Goal: Task Accomplishment & Management: Complete application form

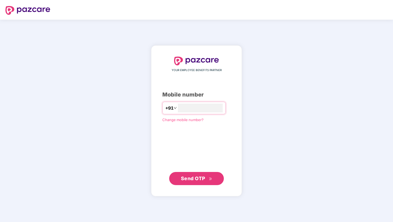
type input "**********"
click at [193, 188] on div "**********" at bounding box center [196, 120] width 91 height 151
click at [194, 180] on span "Send OTP" at bounding box center [193, 178] width 24 height 6
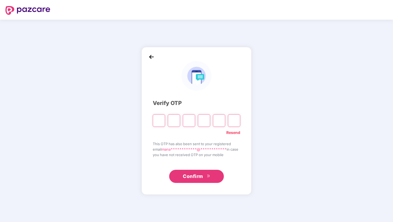
type input "*"
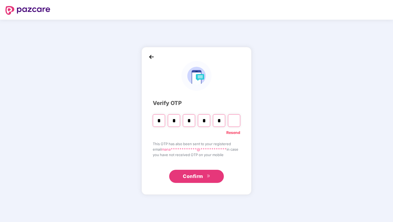
type input "*"
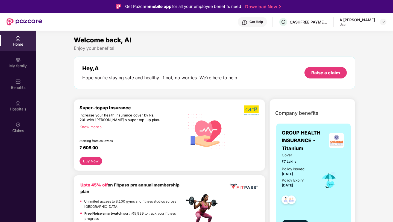
click at [344, 23] on div "User" at bounding box center [357, 24] width 36 height 4
click at [378, 22] on div "A Manasa Thimmaiah User" at bounding box center [362, 22] width 47 height 10
click at [382, 22] on img at bounding box center [383, 22] width 4 height 4
click at [354, 51] on div "A [PERSON_NAME]" at bounding box center [355, 49] width 36 height 5
click at [321, 74] on div "Raise a claim" at bounding box center [325, 73] width 29 height 6
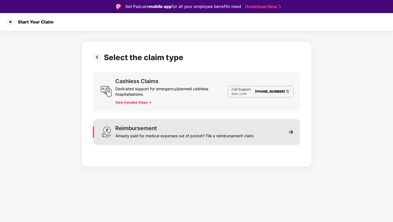
click at [201, 128] on div "Reimbursement Already paid for medical expenses out of pocket? File a reimburse…" at bounding box center [184, 131] width 139 height 13
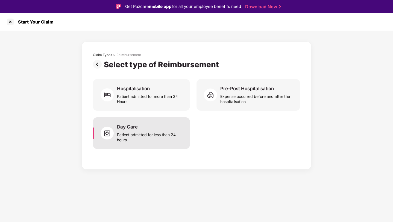
click at [166, 134] on div "Patient admitted for less than 24 hours" at bounding box center [150, 136] width 66 height 13
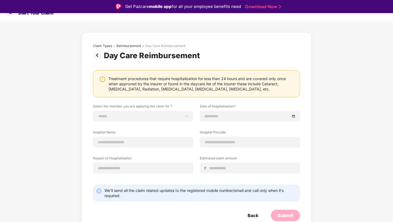
click at [95, 55] on img at bounding box center [98, 55] width 11 height 9
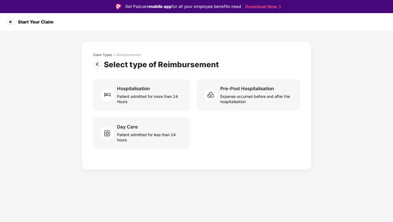
click at [98, 66] on img at bounding box center [98, 64] width 11 height 9
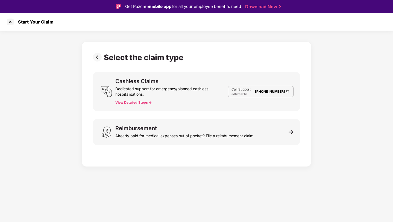
click at [98, 66] on div "Select the claim type Cashless Claims Dedicated support for emergency/planned c…" at bounding box center [196, 103] width 207 height 100
click at [98, 63] on div "Select the claim type Cashless Claims Dedicated support for emergency/planned c…" at bounding box center [196, 103] width 207 height 100
click at [98, 58] on img at bounding box center [98, 57] width 11 height 9
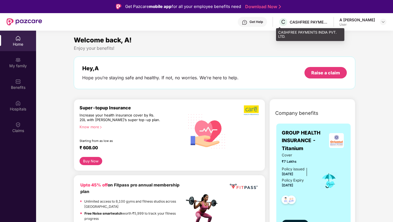
click at [303, 24] on div "CASHFREE PAYMENTS INDIA PVT. LTD." at bounding box center [309, 21] width 38 height 5
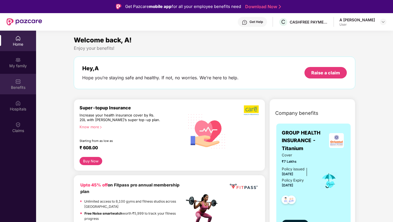
click at [16, 81] on img at bounding box center [17, 81] width 5 height 5
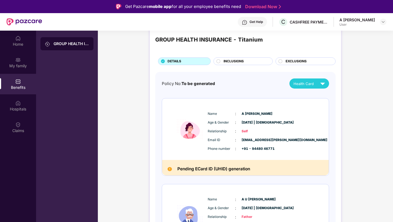
scroll to position [11, 0]
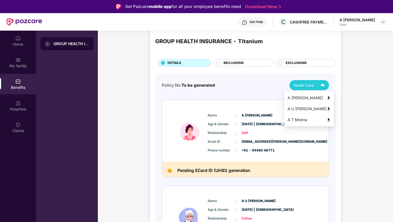
click at [327, 98] on img at bounding box center [329, 98] width 4 height 4
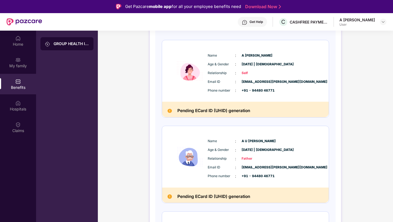
scroll to position [47, 0]
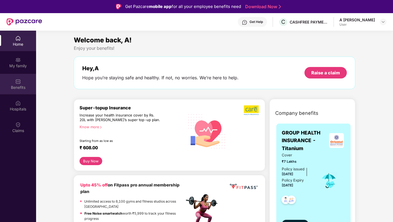
click at [15, 76] on div "Benefits" at bounding box center [18, 84] width 36 height 20
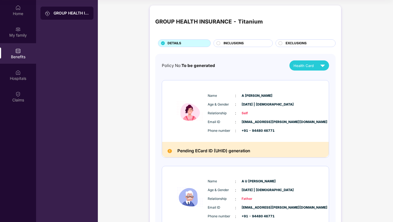
click at [169, 150] on img at bounding box center [170, 151] width 4 height 4
click at [22, 77] on div "Hospitals" at bounding box center [18, 78] width 36 height 5
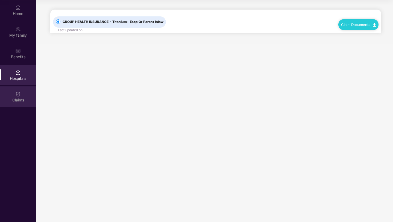
click at [19, 96] on img at bounding box center [17, 93] width 5 height 5
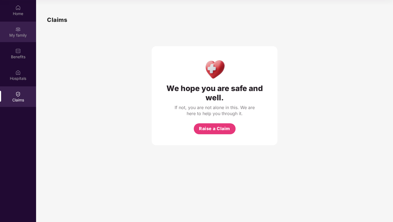
click at [16, 33] on div "My family" at bounding box center [18, 35] width 36 height 5
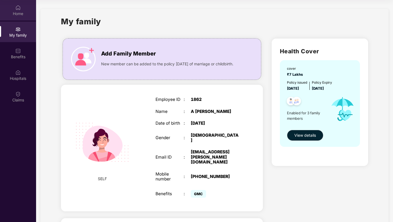
click at [17, 15] on div "Home" at bounding box center [18, 13] width 36 height 5
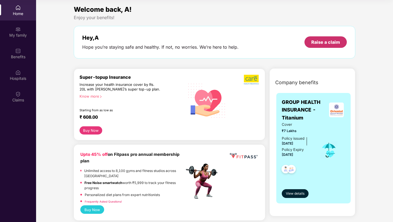
click at [323, 41] on div "Raise a claim" at bounding box center [325, 42] width 29 height 6
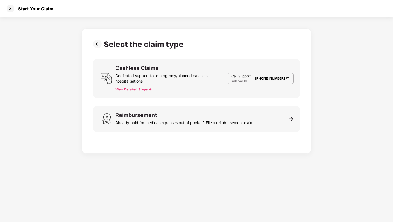
scroll to position [13, 0]
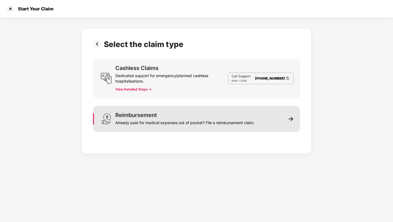
click at [275, 117] on div "Reimbursement Already paid for medical expenses out of pocket? File a reimburse…" at bounding box center [196, 119] width 207 height 26
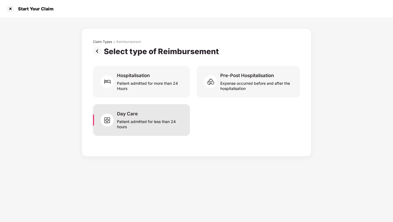
click at [157, 118] on div "Patient admitted for less than 24 hours" at bounding box center [150, 123] width 66 height 13
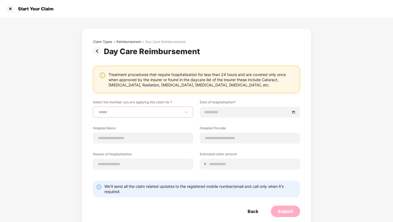
click at [154, 111] on select "**********" at bounding box center [143, 112] width 91 height 4
select select "**********"
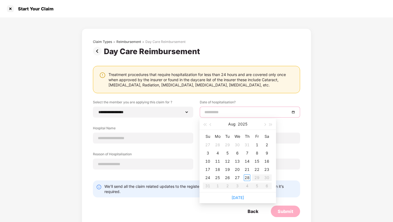
click at [210, 112] on input at bounding box center [247, 112] width 86 height 6
type input "**********"
click at [212, 124] on span "button" at bounding box center [211, 124] width 3 height 3
type input "**********"
click at [219, 169] on div "21" at bounding box center [217, 169] width 7 height 7
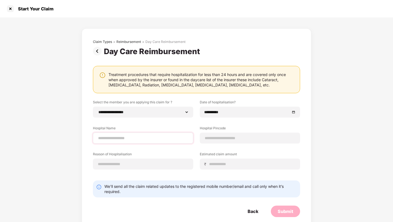
click at [165, 133] on div at bounding box center [143, 138] width 100 height 11
click at [165, 136] on input at bounding box center [143, 138] width 91 height 6
type input "**********"
click at [218, 137] on input at bounding box center [249, 138] width 91 height 6
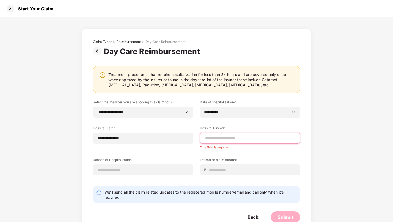
click at [225, 139] on input at bounding box center [249, 138] width 91 height 6
type input "******"
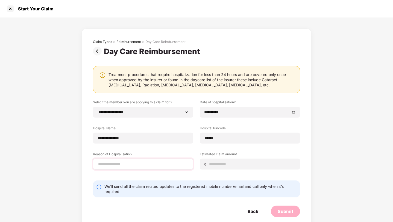
select select "*********"
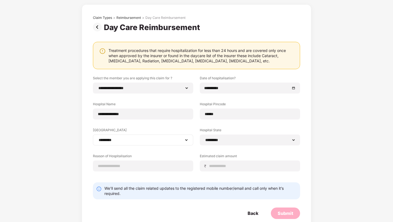
scroll to position [34, 0]
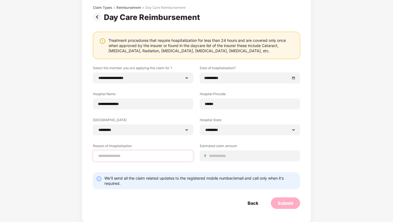
click at [160, 159] on div at bounding box center [143, 155] width 100 height 11
click at [160, 159] on input at bounding box center [143, 156] width 91 height 6
type input "**********"
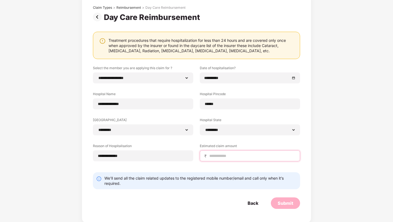
click at [224, 156] on input at bounding box center [252, 156] width 87 height 6
type input "****"
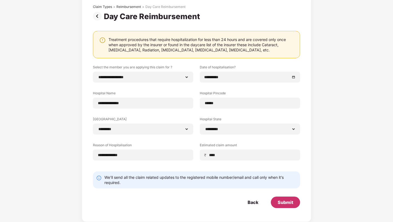
click at [283, 202] on div "Submit" at bounding box center [286, 202] width 16 height 6
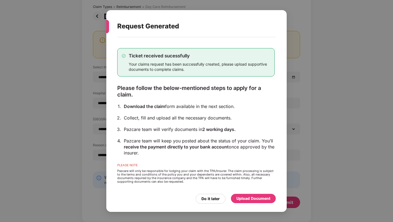
click at [248, 198] on div "Upload Document" at bounding box center [253, 198] width 34 height 6
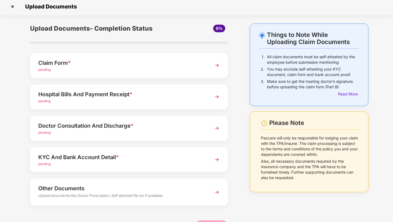
scroll to position [0, 0]
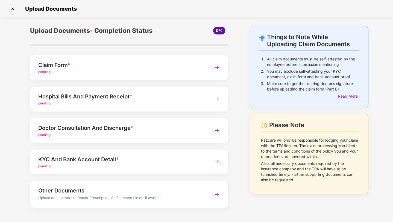
click at [190, 70] on div "pending" at bounding box center [121, 71] width 166 height 5
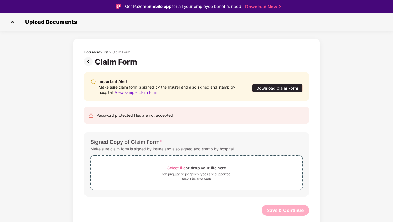
scroll to position [13, 0]
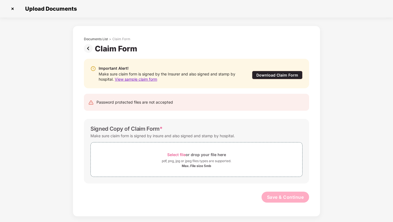
click at [180, 107] on div "Password protected files are not accepted" at bounding box center [196, 102] width 225 height 17
click at [280, 77] on div "Download Claim Form" at bounding box center [277, 75] width 51 height 8
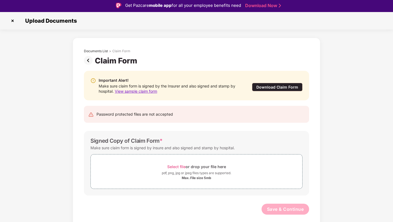
scroll to position [0, 0]
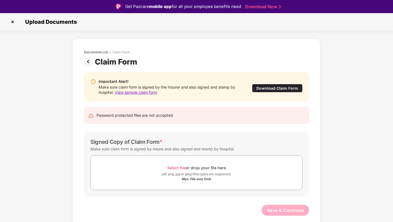
click at [141, 91] on span "View sample claim form" at bounding box center [136, 92] width 42 height 5
click at [12, 21] on img at bounding box center [12, 21] width 9 height 9
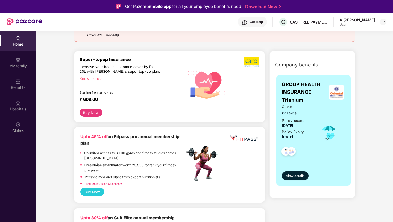
scroll to position [82, 0]
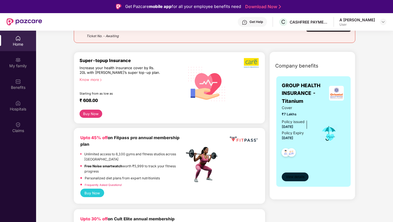
click at [288, 178] on span "View details" at bounding box center [295, 176] width 19 height 5
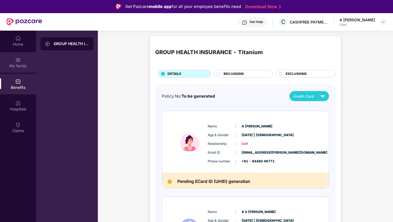
click at [14, 58] on div "My family" at bounding box center [18, 62] width 36 height 20
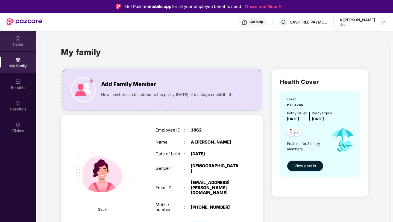
click at [14, 38] on div "Home" at bounding box center [18, 41] width 36 height 20
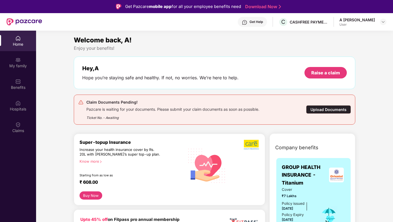
click at [319, 109] on div "Upload Documents" at bounding box center [328, 109] width 45 height 8
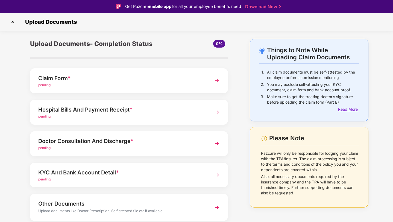
click at [339, 111] on div "Read More" at bounding box center [348, 109] width 21 height 6
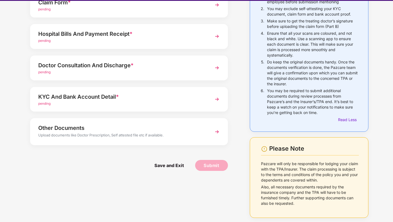
scroll to position [13, 0]
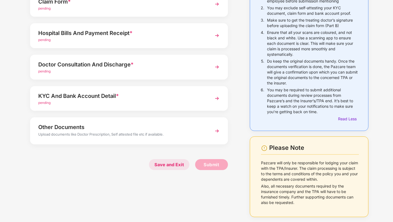
click at [173, 164] on span "Save and Exit" at bounding box center [169, 164] width 40 height 11
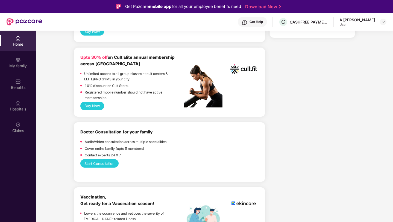
scroll to position [237, 0]
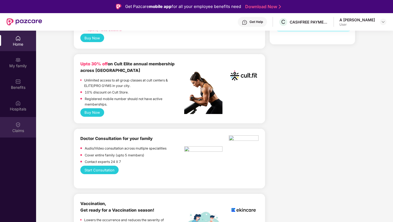
click at [27, 122] on div "Claims" at bounding box center [18, 127] width 36 height 20
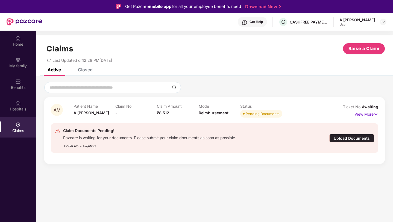
click at [86, 69] on div "Closed" at bounding box center [85, 69] width 15 height 5
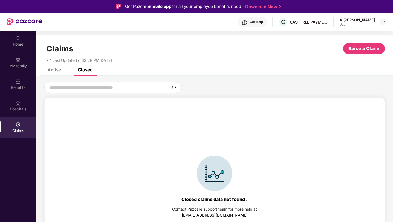
click at [54, 69] on div "Active" at bounding box center [54, 69] width 13 height 5
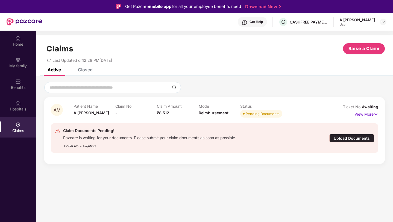
click at [366, 116] on p "View More" at bounding box center [366, 113] width 24 height 7
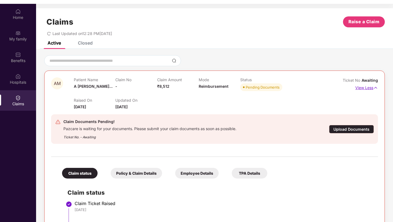
scroll to position [22, 0]
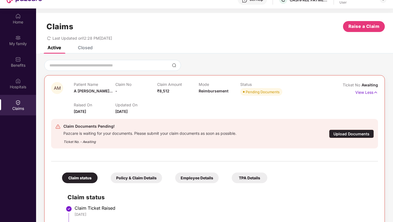
click at [79, 45] on div "Claims Raise a Claim Last Updated on 12:28 PM[DATE]" at bounding box center [214, 29] width 357 height 33
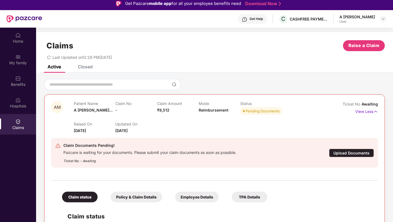
scroll to position [0, 0]
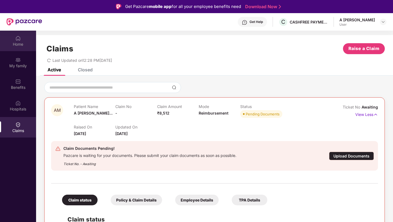
click at [14, 40] on div "Home" at bounding box center [18, 41] width 36 height 20
